Goal: Check status

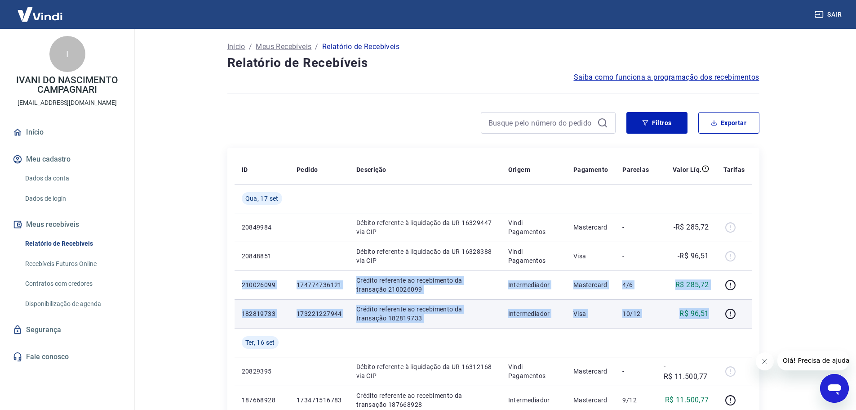
drag, startPoint x: 243, startPoint y: 284, endPoint x: 710, endPoint y: 311, distance: 468.3
copy tbody "210026099 174774736121 Crédito referente ao recebimento da transação 210026099 …"
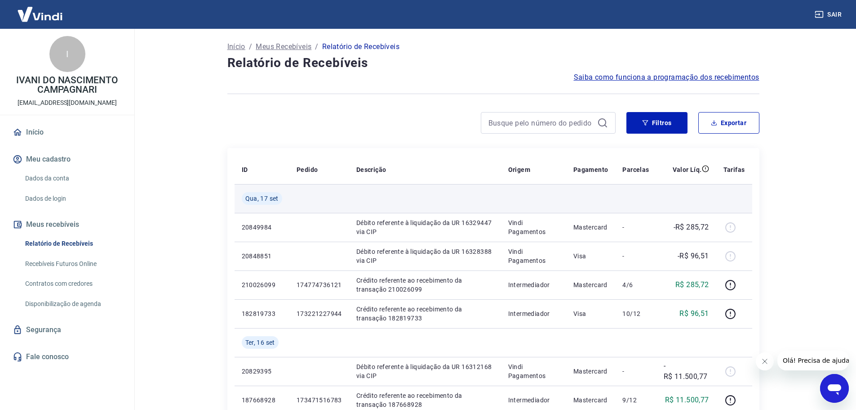
click at [749, 193] on td at bounding box center [735, 198] width 36 height 29
